Goal: Use online tool/utility: Utilize a website feature to perform a specific function

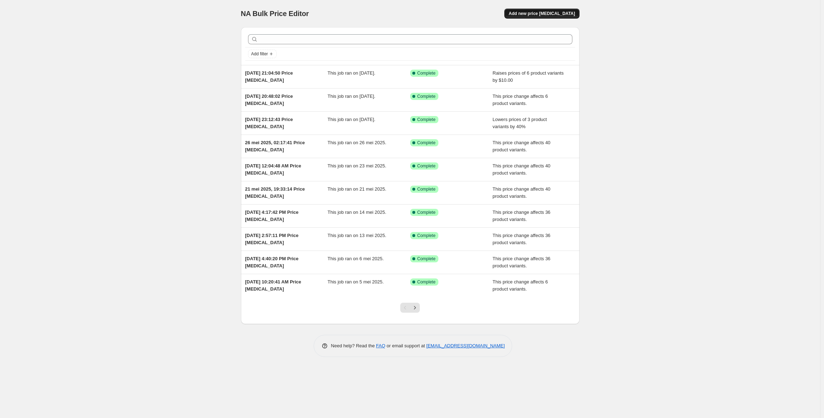
click at [556, 15] on span "Add new price change job" at bounding box center [542, 14] width 66 height 6
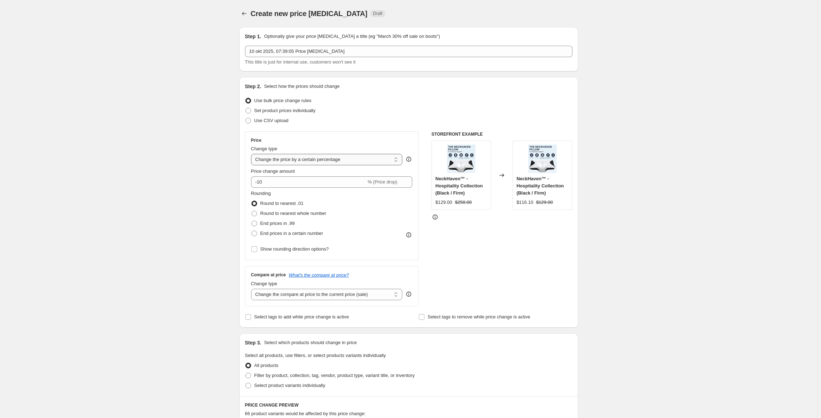
click at [369, 158] on select "Change the price to a certain amount Change the price by a certain amount Chang…" at bounding box center [327, 159] width 152 height 11
select select "no_change"
click at [252, 154] on select "Change the price to a certain amount Change the price by a certain amount Chang…" at bounding box center [327, 159] width 152 height 11
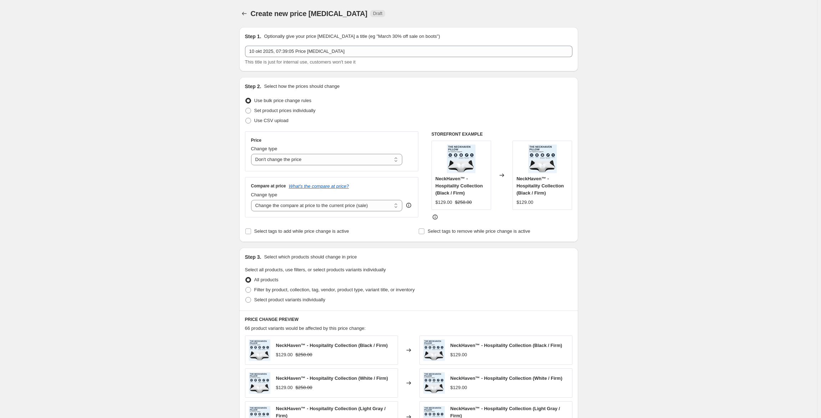
click at [319, 212] on div "Compare at price What's the compare at price? Change type Change the compare at…" at bounding box center [332, 197] width 174 height 40
click at [324, 208] on select "Change the compare at price to the current price (sale) Change the compare at p…" at bounding box center [327, 205] width 152 height 11
select select "pp"
click at [252, 200] on select "Change the compare at price to the current price (sale) Change the compare at p…" at bounding box center [327, 205] width 152 height 11
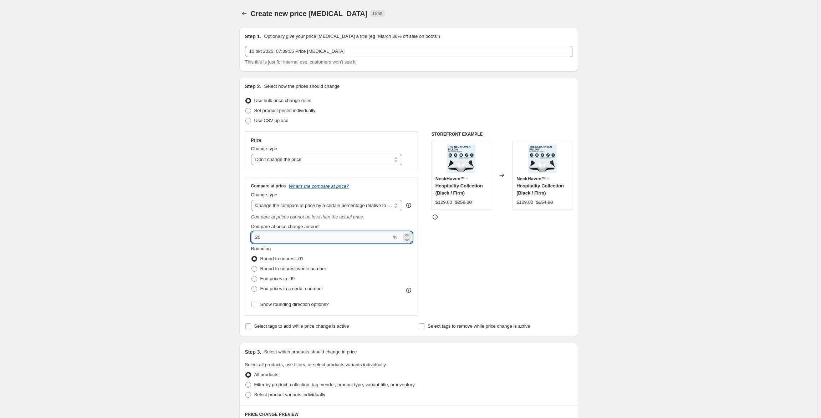
click at [294, 235] on input "20" at bounding box center [321, 236] width 141 height 11
click at [295, 235] on input "20" at bounding box center [321, 236] width 141 height 11
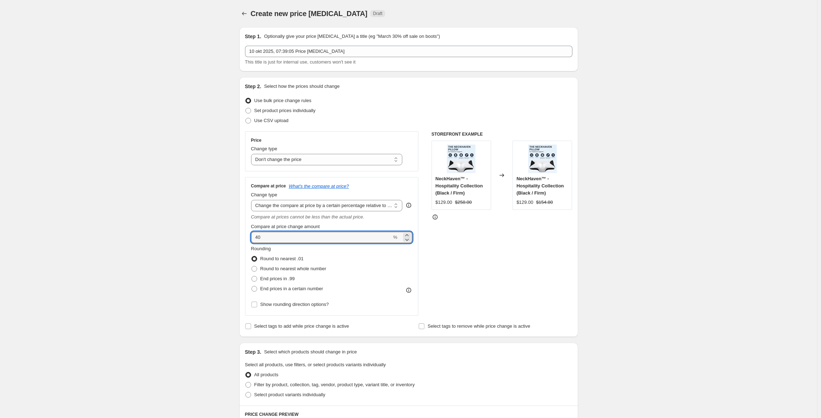
type input "40"
click at [160, 200] on div "Create new price change job. This page is ready Create new price change job Dra…" at bounding box center [408, 383] width 817 height 767
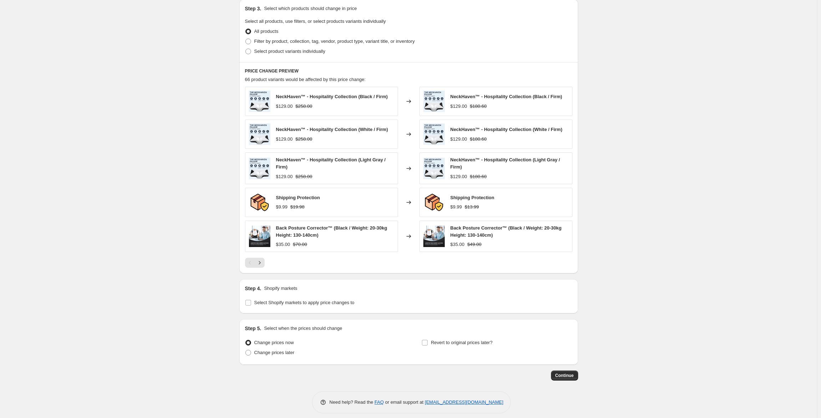
scroll to position [347, 0]
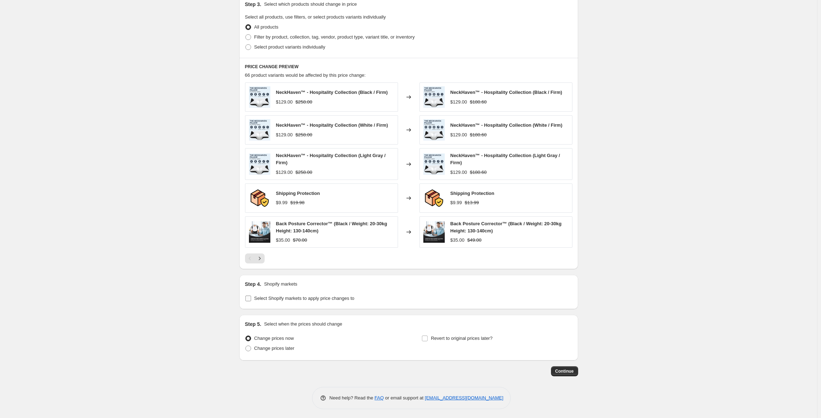
click at [286, 295] on span "Select Shopify markets to apply price changes to" at bounding box center [304, 297] width 100 height 5
click at [251, 295] on input "Select Shopify markets to apply price changes to" at bounding box center [248, 298] width 6 height 6
checkbox input "true"
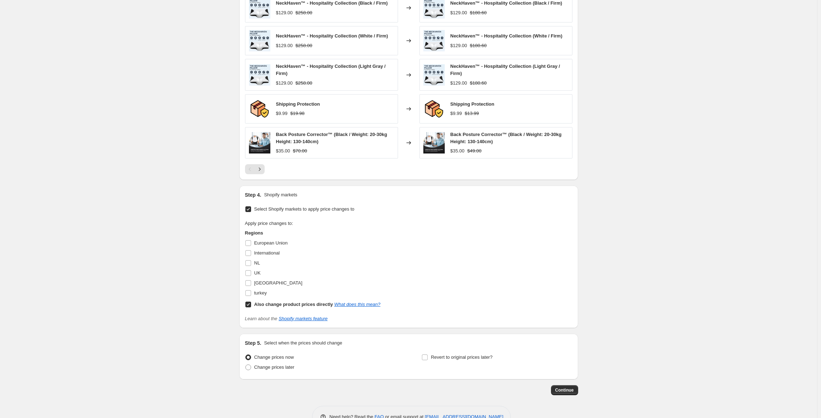
scroll to position [454, 0]
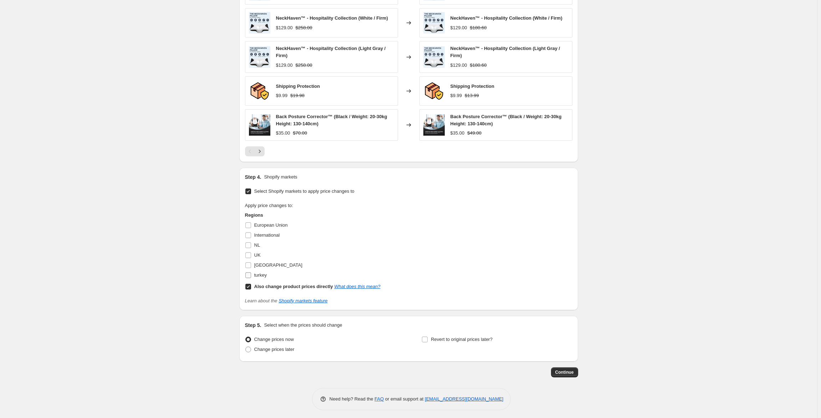
click at [260, 273] on span "turkey" at bounding box center [260, 274] width 12 height 5
click at [251, 273] on input "turkey" at bounding box center [248, 275] width 6 height 6
checkbox input "true"
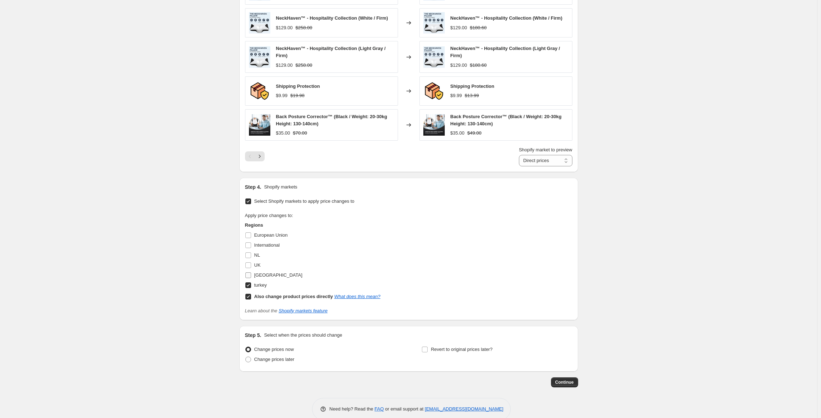
click at [251, 273] on input "USA" at bounding box center [248, 275] width 6 height 6
checkbox input "true"
drag, startPoint x: 252, startPoint y: 266, endPoint x: 253, endPoint y: 261, distance: 5.0
click at [251, 265] on input "UK" at bounding box center [248, 265] width 6 height 6
checkbox input "true"
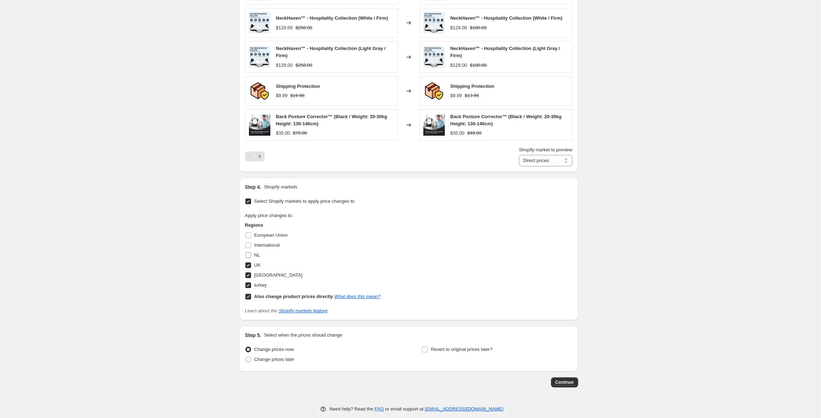
click at [253, 254] on label "NL" at bounding box center [252, 255] width 15 height 10
click at [251, 254] on input "NL" at bounding box center [248, 255] width 6 height 6
checkbox input "true"
click at [252, 240] on label "International" at bounding box center [262, 245] width 35 height 10
click at [251, 242] on input "International" at bounding box center [248, 245] width 6 height 6
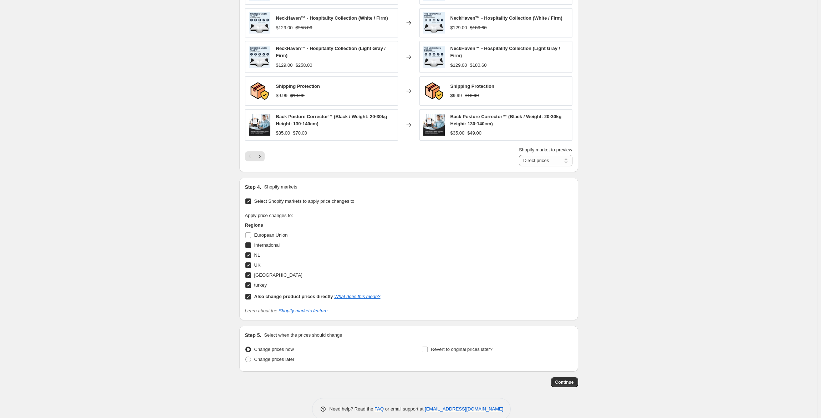
checkbox input "true"
click at [251, 232] on input "European Union" at bounding box center [248, 235] width 6 height 6
checkbox input "true"
click at [561, 377] on button "Continue" at bounding box center [564, 382] width 27 height 10
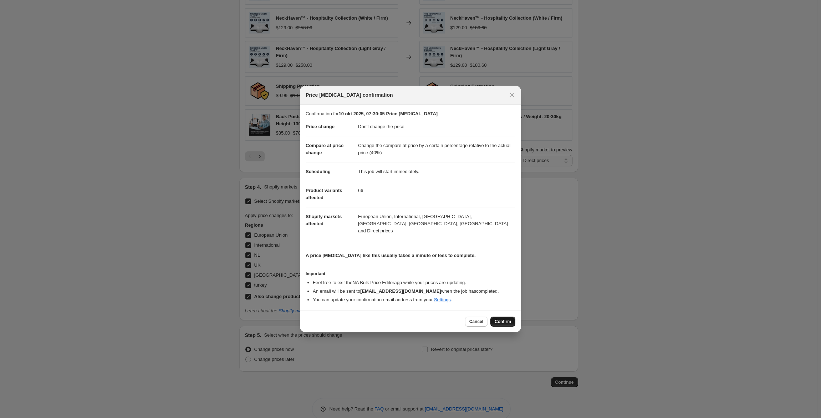
click at [501, 318] on span "Confirm" at bounding box center [503, 321] width 16 height 6
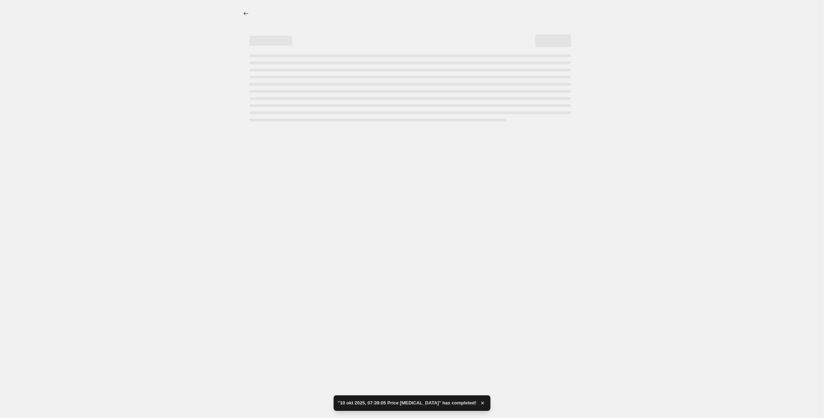
select select "no_change"
select select "pp"
